Goal: Information Seeking & Learning: Understand process/instructions

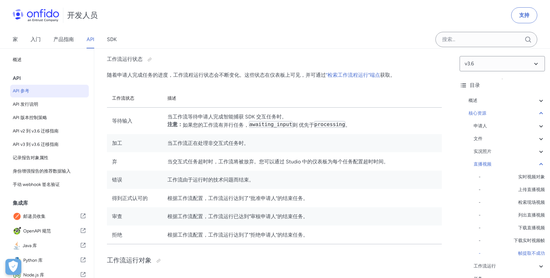
scroll to position [46, 0]
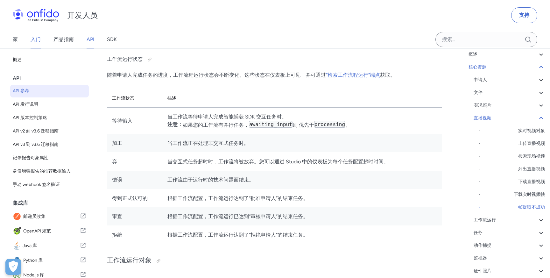
click at [33, 42] on font "入门" at bounding box center [36, 39] width 10 height 6
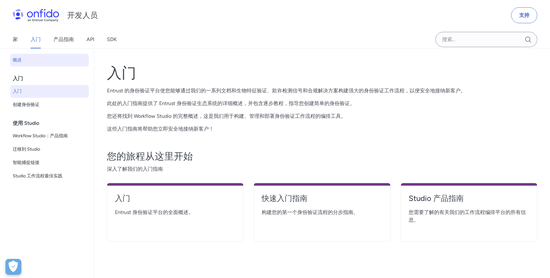
click at [47, 92] on span "入门" at bounding box center [50, 92] width 74 height 8
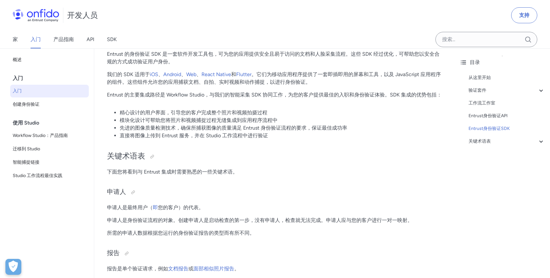
scroll to position [1216, 0]
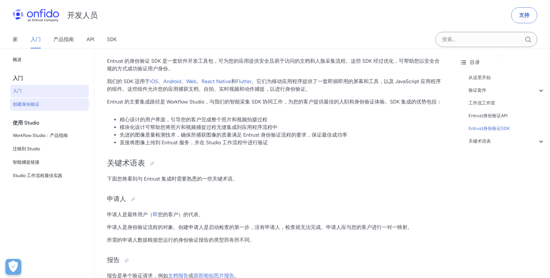
click at [54, 107] on span "创建身份验证" at bounding box center [50, 105] width 74 height 8
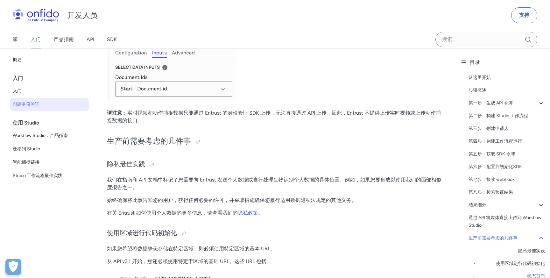
scroll to position [2907, 0]
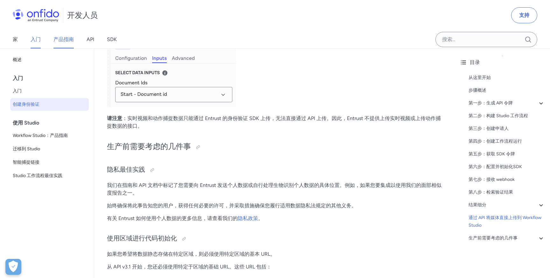
click at [72, 44] on link "产品指南" at bounding box center [63, 40] width 20 height 18
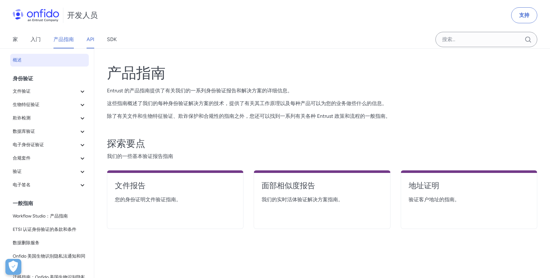
click at [90, 38] on font "API" at bounding box center [91, 39] width 8 height 6
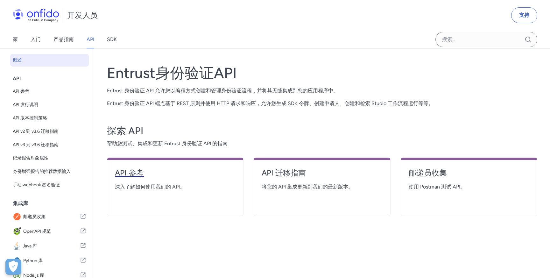
click at [138, 172] on font "API 参考" at bounding box center [129, 172] width 29 height 9
select select "http"
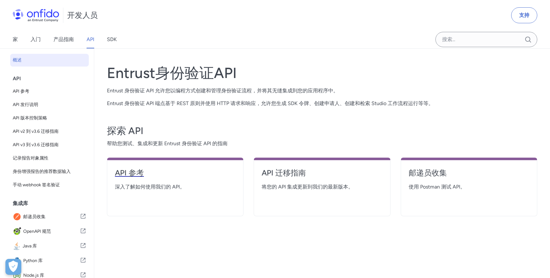
select select "http"
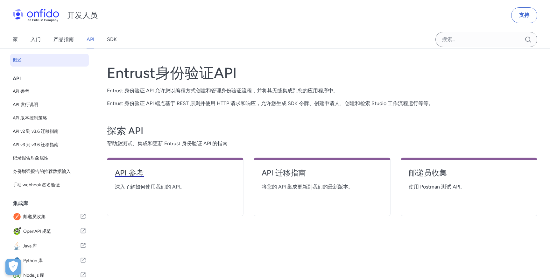
select select "http"
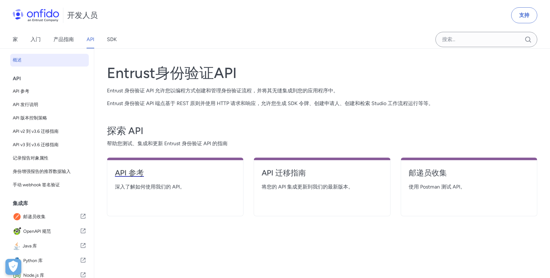
select select "http"
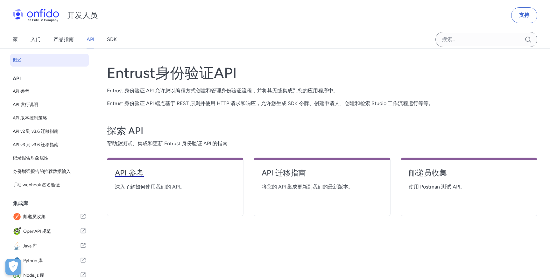
select select "http"
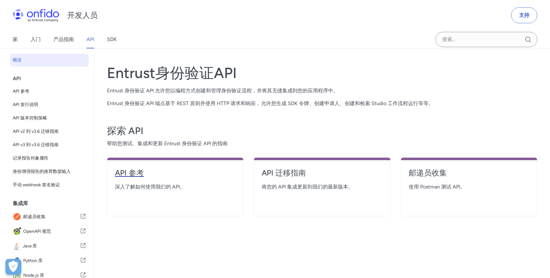
select select "http"
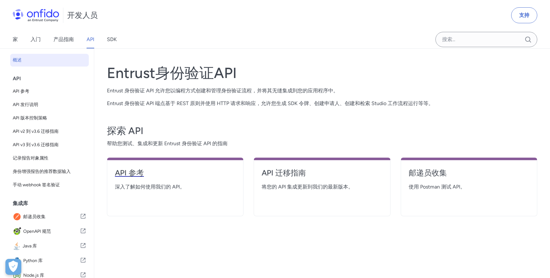
select select "http"
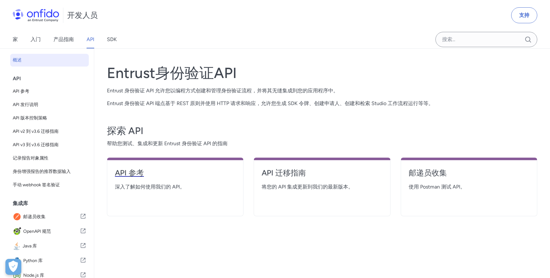
select select "http"
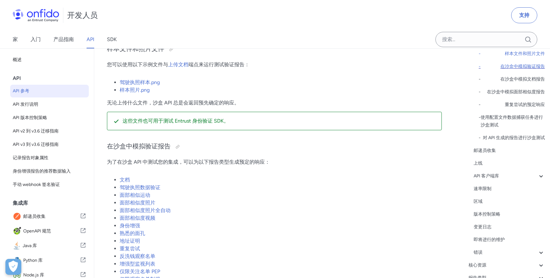
scroll to position [148, 0]
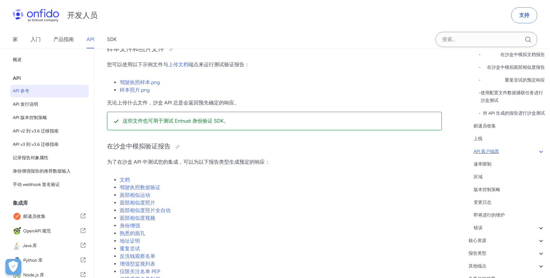
click at [512, 153] on div "API 客户端库" at bounding box center [509, 152] width 71 height 8
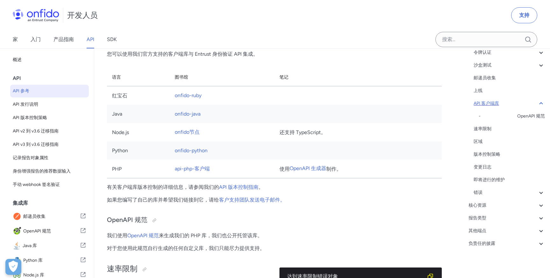
scroll to position [4212, 0]
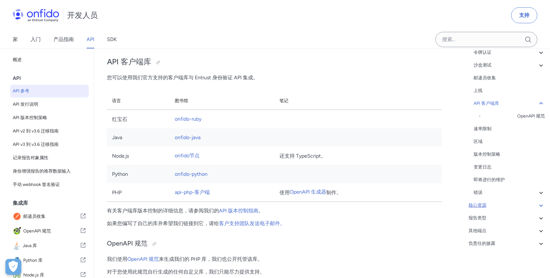
click at [498, 204] on div "核心资源" at bounding box center [507, 206] width 76 height 8
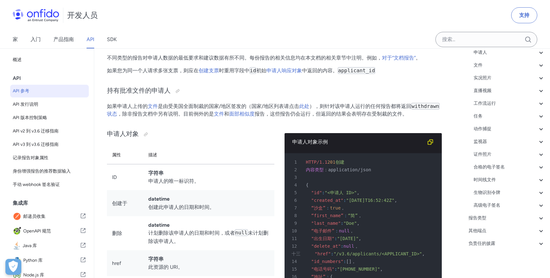
scroll to position [6277, 0]
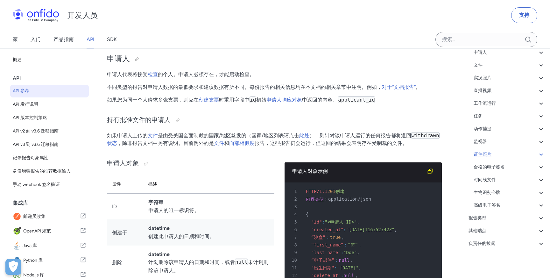
click at [493, 156] on div "证件照片" at bounding box center [509, 155] width 71 height 8
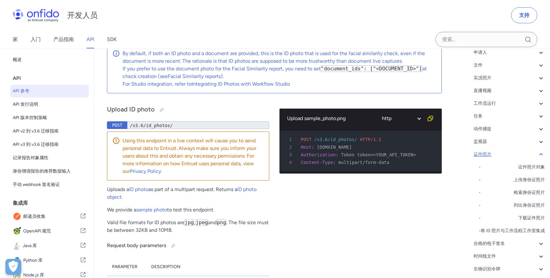
scroll to position [20719, 0]
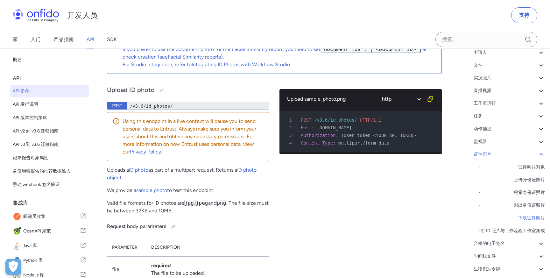
click at [524, 217] on font "下载证件照片" at bounding box center [531, 217] width 27 height 5
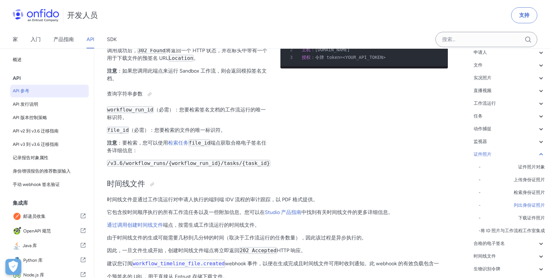
scroll to position [21394, 0]
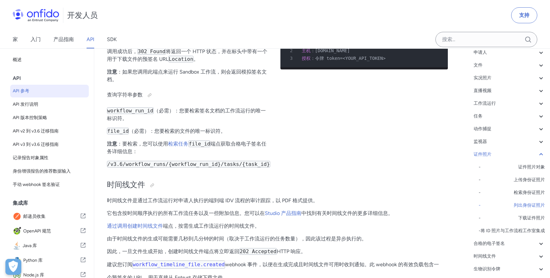
drag, startPoint x: 314, startPoint y: 142, endPoint x: 337, endPoint y: 142, distance: 23.6
select select "bash"
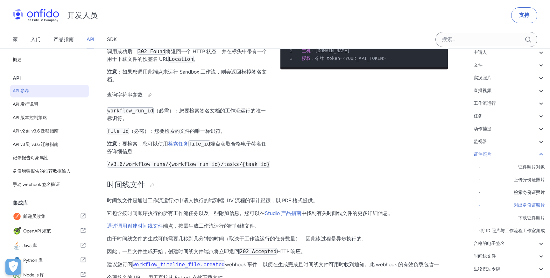
select select "bash"
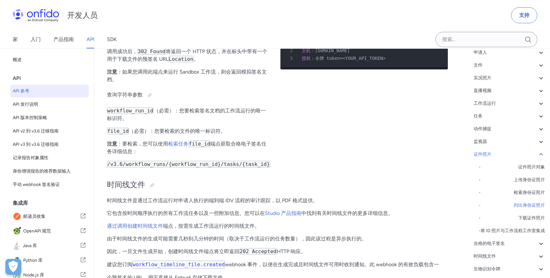
select select "bash"
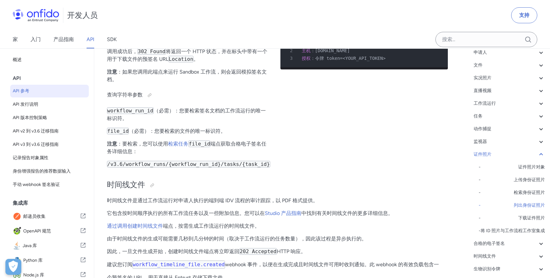
select select "bash"
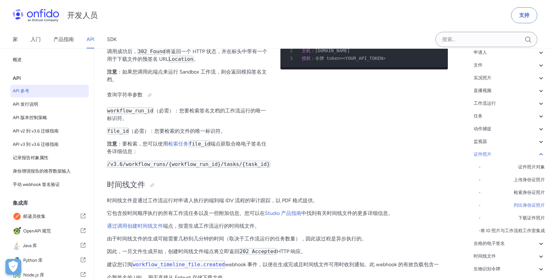
select select "bash"
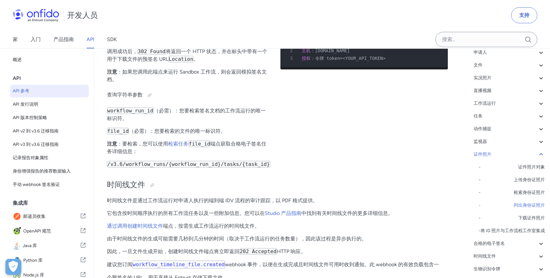
select select "bash"
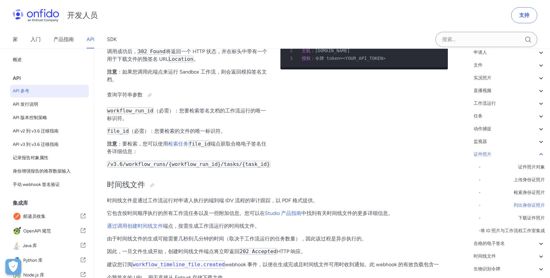
select select "bash"
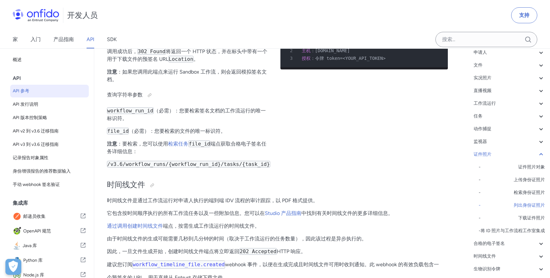
select select "bash"
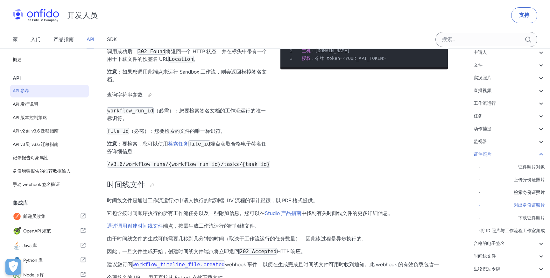
select select "bash"
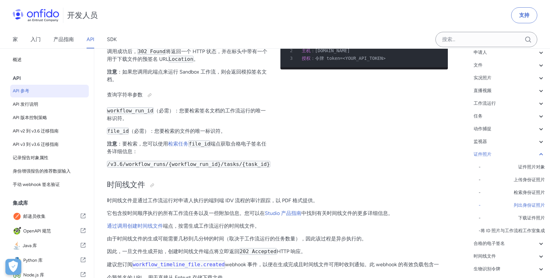
select select "bash"
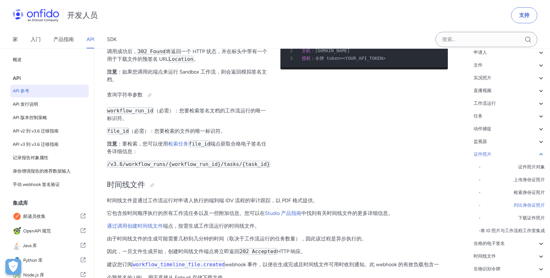
select select "bash"
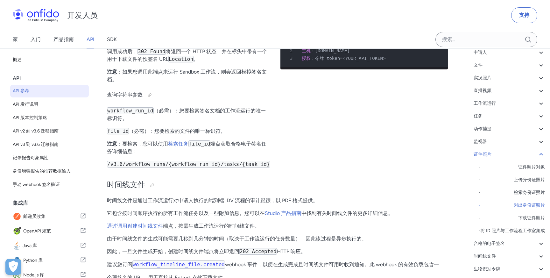
select select "bash"
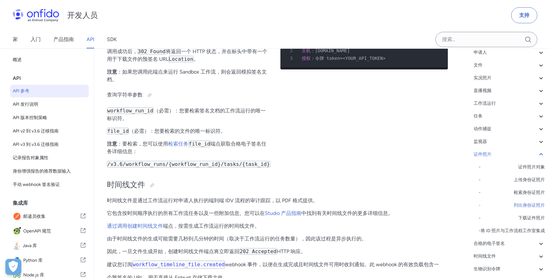
select select "bash"
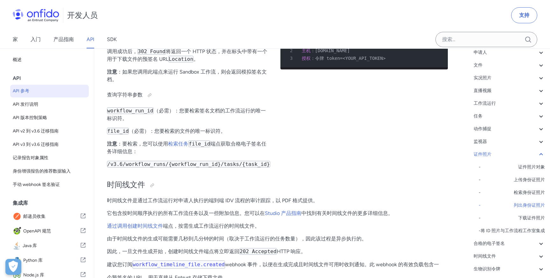
select select "bash"
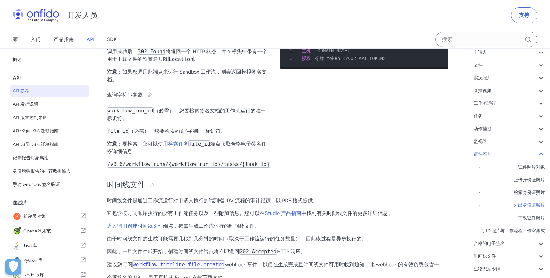
select select "bash"
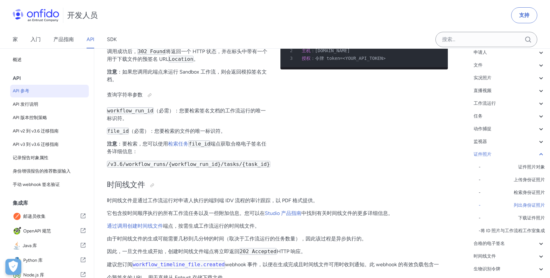
select select "bash"
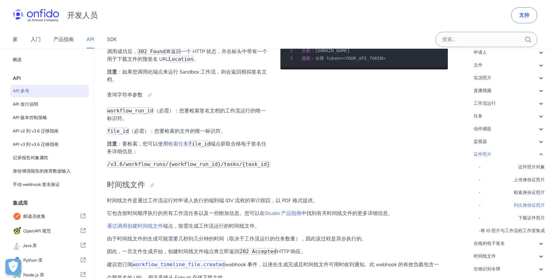
select select "bash"
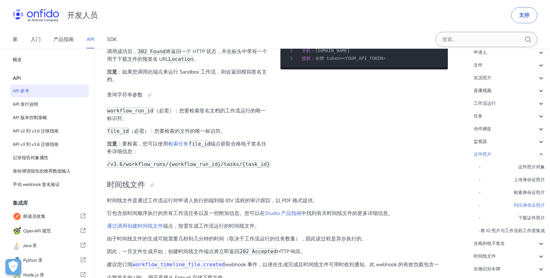
select select "bash"
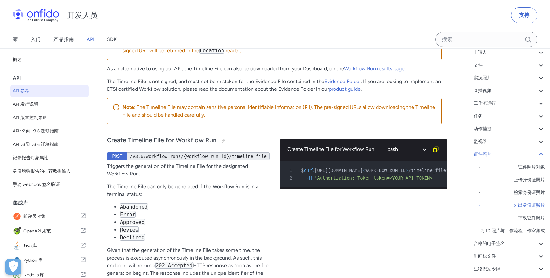
scroll to position [21139, 0]
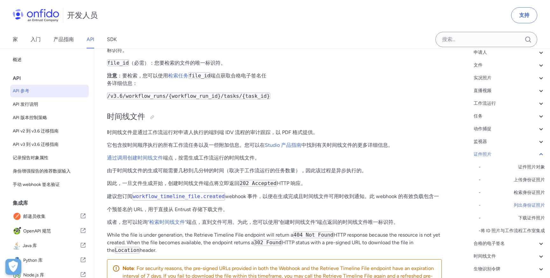
select select "http"
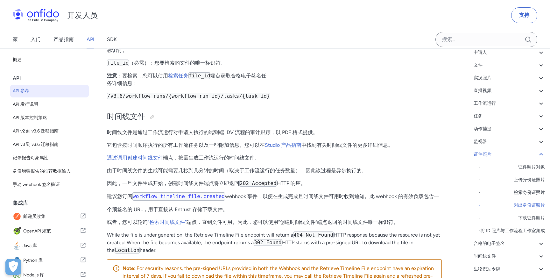
select select "http"
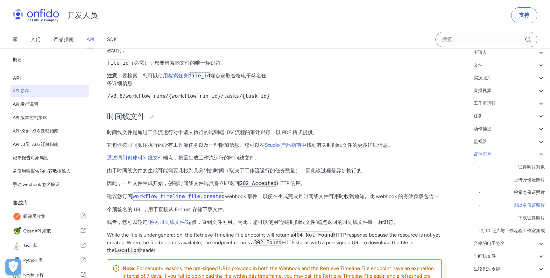
select select "ruby"
select select "http"
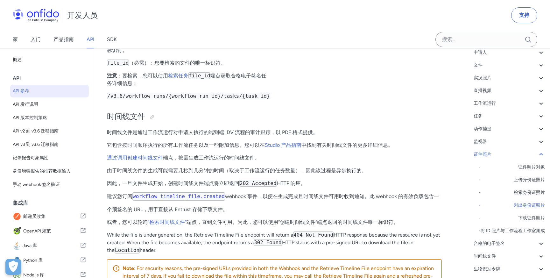
select select "http"
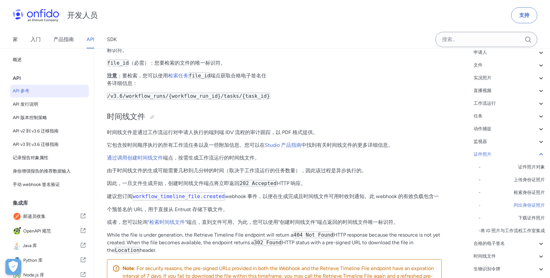
select select "http"
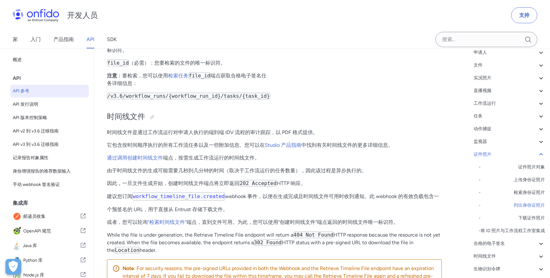
select select "http"
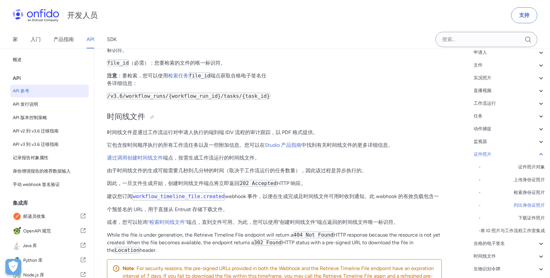
select select "http"
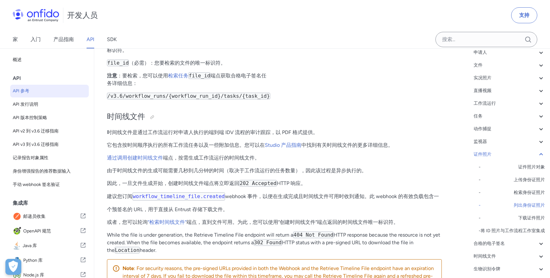
select select "http"
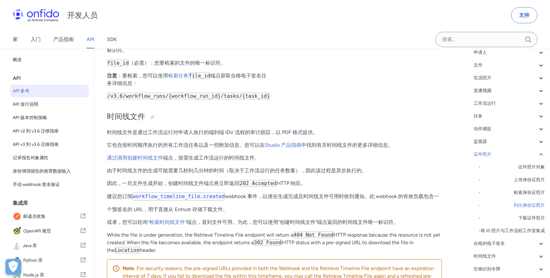
select select "http"
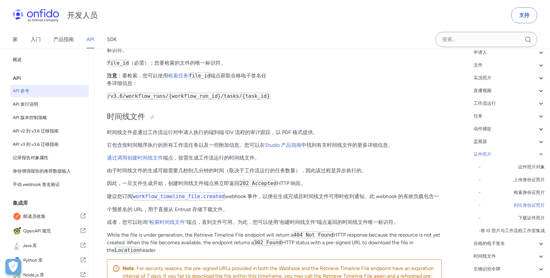
select select "http"
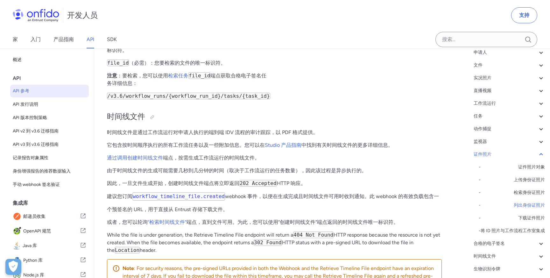
select select "http"
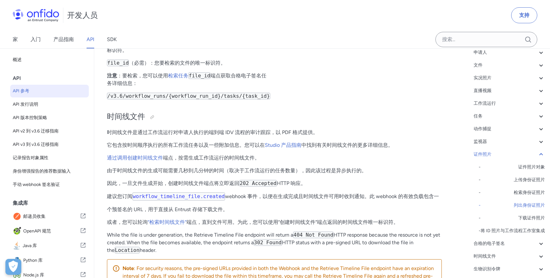
select select "http"
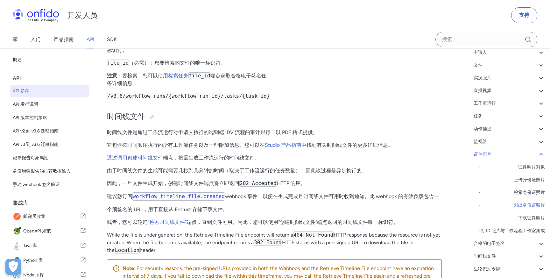
select select "http"
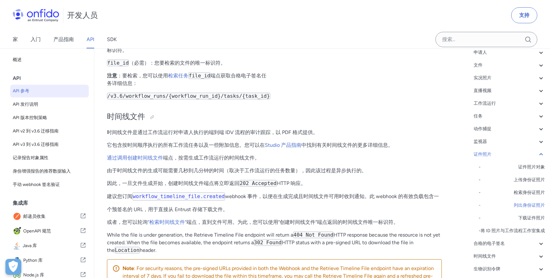
select select "http"
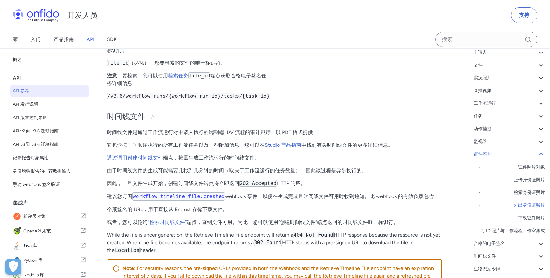
select select "http"
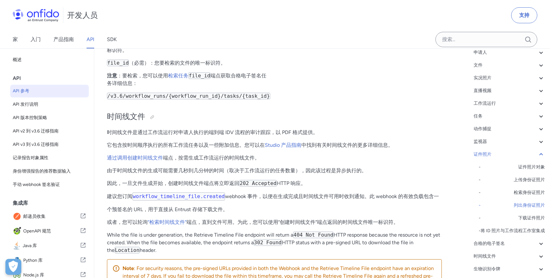
select select "http"
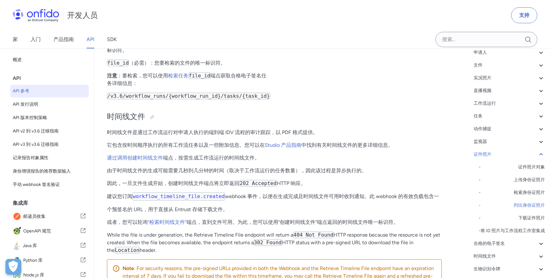
select select "http"
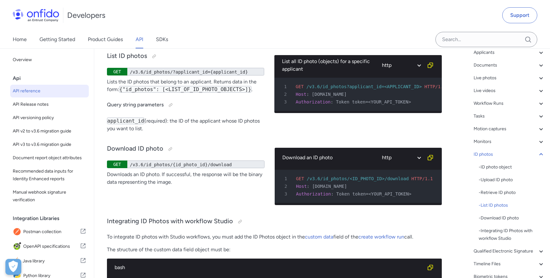
scroll to position [21738, 0]
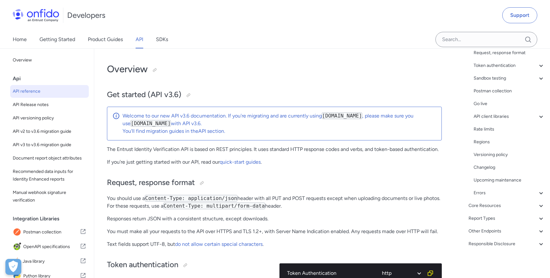
scroll to position [74, 0]
drag, startPoint x: 227, startPoint y: 208, endPoint x: 284, endPoint y: 207, distance: 57.0
click at [265, 207] on code "Content-Type: multipart/form-data" at bounding box center [214, 206] width 102 height 7
copy code "multipart/form-data"
click at [347, 161] on p "If you're just getting started with our API, read our quick-start guides ." at bounding box center [274, 162] width 335 height 8
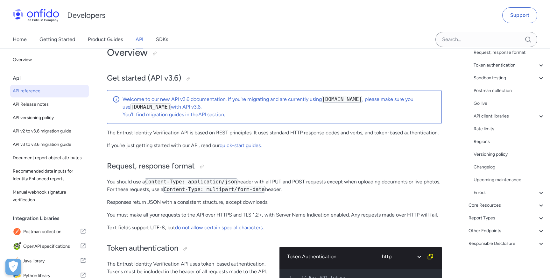
scroll to position [0, 0]
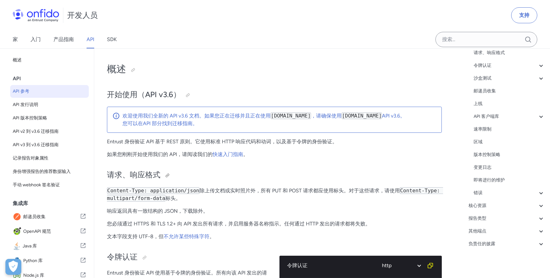
click at [310, 174] on h2 "请求、响应格式" at bounding box center [274, 175] width 335 height 11
drag, startPoint x: 202, startPoint y: 192, endPoint x: 253, endPoint y: 188, distance: 51.7
click at [254, 188] on font "除上传文档或实时照片外，所有 PUT 和 POST 请求" at bounding box center [257, 191] width 114 height 6
drag, startPoint x: 348, startPoint y: 192, endPoint x: 387, endPoint y: 192, distance: 39.2
click at [387, 192] on font "都应使用标头。对于这些请求，请使用" at bounding box center [356, 191] width 87 height 6
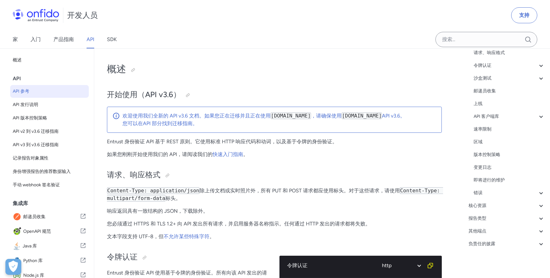
click at [341, 208] on p "响应返回具有一致结构的 JSON，下载除外。" at bounding box center [274, 211] width 335 height 8
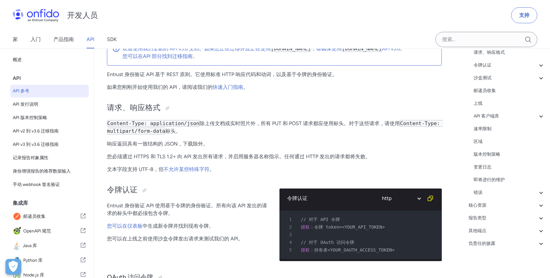
scroll to position [68, 0]
click at [116, 74] on font "Entrust 身份验证 API 基于 REST 原则。它使用标准 HTTP 响应代码和动词，以及基于令牌的身份验证。" at bounding box center [222, 74] width 231 height 6
copy font "Entrust"
